Goal: Navigation & Orientation: Find specific page/section

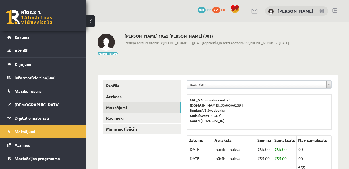
scroll to position [76, 0]
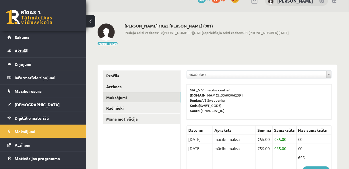
scroll to position [15, 0]
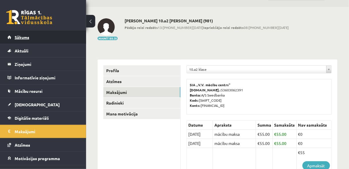
click at [30, 33] on link "Sākums" at bounding box center [42, 37] width 71 height 13
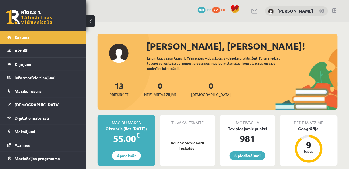
click at [334, 10] on link at bounding box center [334, 10] width 4 height 5
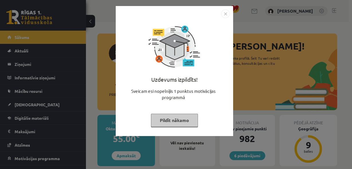
click at [188, 121] on button "Pildīt nākamo" at bounding box center [174, 120] width 47 height 13
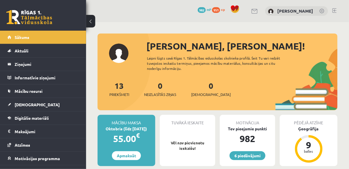
click at [333, 12] on link at bounding box center [334, 10] width 4 height 5
